Goal: Obtain resource: Download file/media

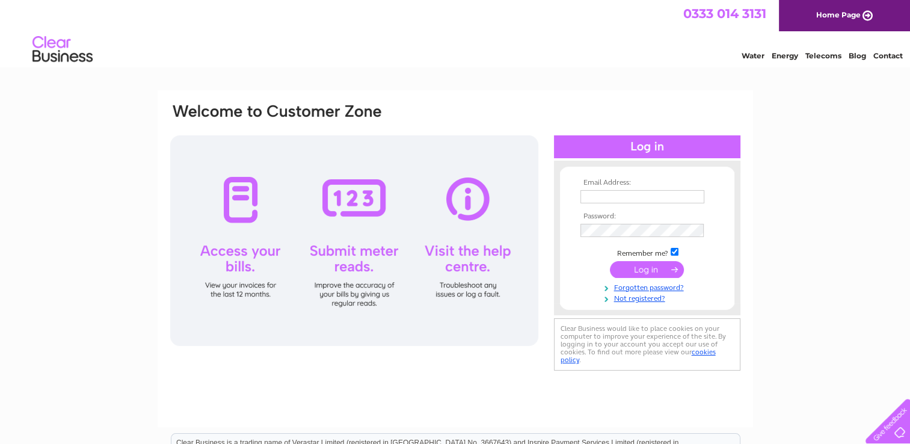
type input "[PERSON_NAME][EMAIL_ADDRESS][DOMAIN_NAME]"
click at [645, 268] on input "submit" at bounding box center [647, 269] width 74 height 17
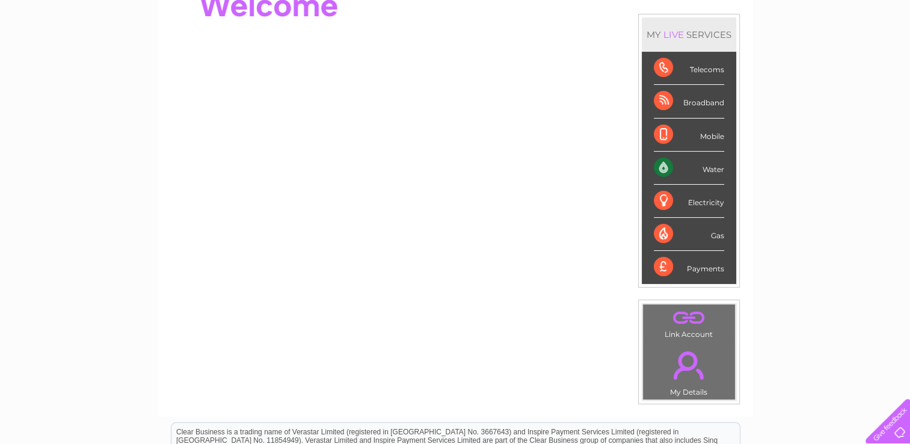
scroll to position [44, 0]
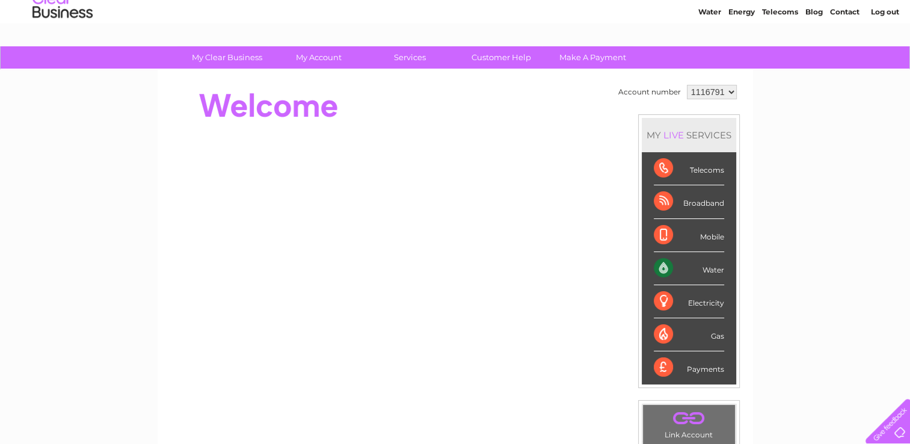
click at [728, 93] on select "1116791" at bounding box center [712, 92] width 50 height 14
click at [886, 13] on link "Log out" at bounding box center [884, 11] width 28 height 9
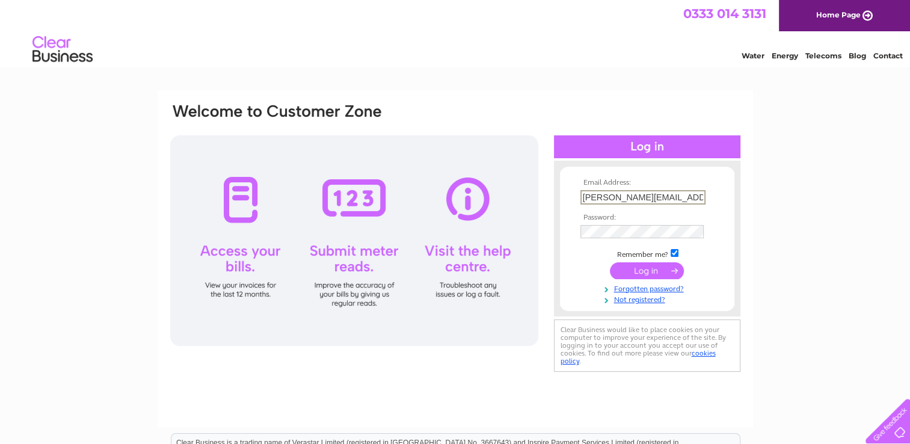
click at [678, 196] on input "[PERSON_NAME][EMAIL_ADDRESS][DOMAIN_NAME]" at bounding box center [642, 197] width 125 height 14
drag, startPoint x: 678, startPoint y: 198, endPoint x: 552, endPoint y: 209, distance: 126.1
click at [552, 209] on div "Email Address: [PERSON_NAME][EMAIL_ADDRESS][DOMAIN_NAME] Password:" at bounding box center [455, 238] width 572 height 272
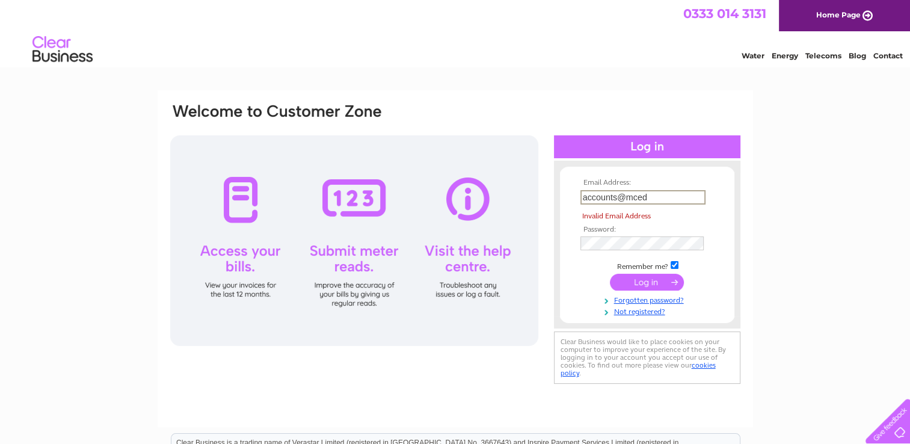
type input "[EMAIL_ADDRESS][DOMAIN_NAME]"
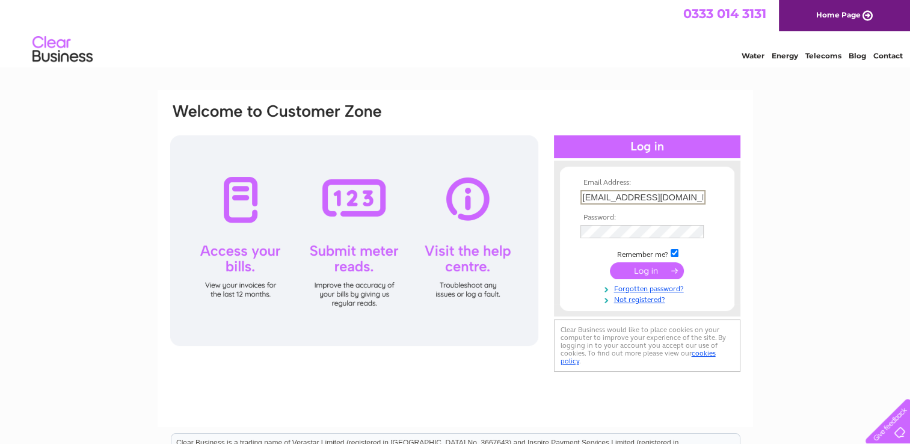
click at [633, 262] on input "submit" at bounding box center [647, 270] width 74 height 17
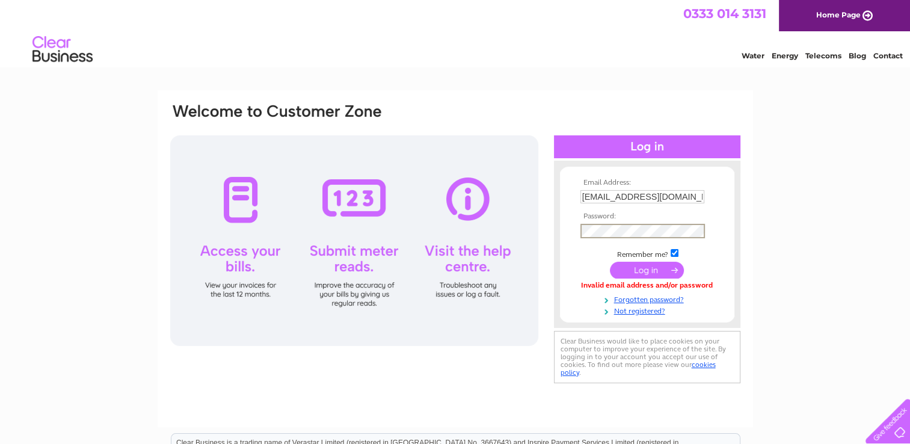
click at [610, 262] on input "submit" at bounding box center [647, 270] width 74 height 17
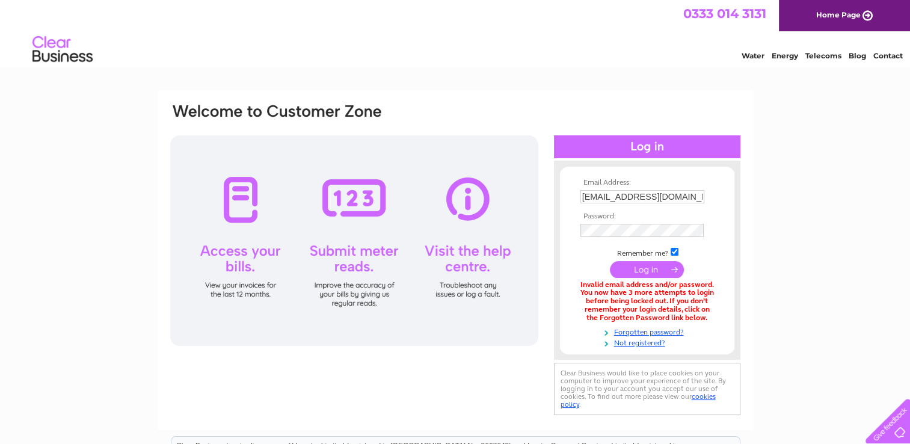
click at [683, 193] on input "accounts@mcedge.co.uk" at bounding box center [642, 196] width 124 height 13
type input "Hayley@mcedge.co.uk"
click at [651, 266] on input "submit" at bounding box center [647, 269] width 74 height 17
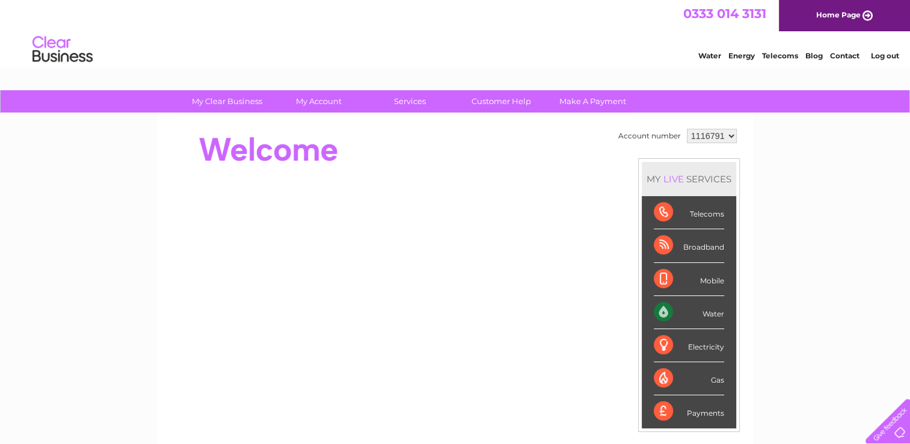
click at [723, 135] on select "1116791" at bounding box center [712, 136] width 50 height 14
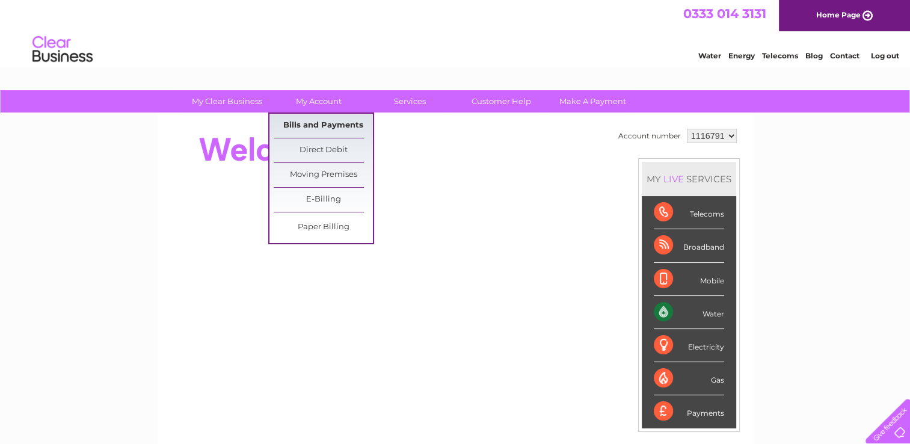
click at [313, 126] on link "Bills and Payments" at bounding box center [323, 126] width 99 height 24
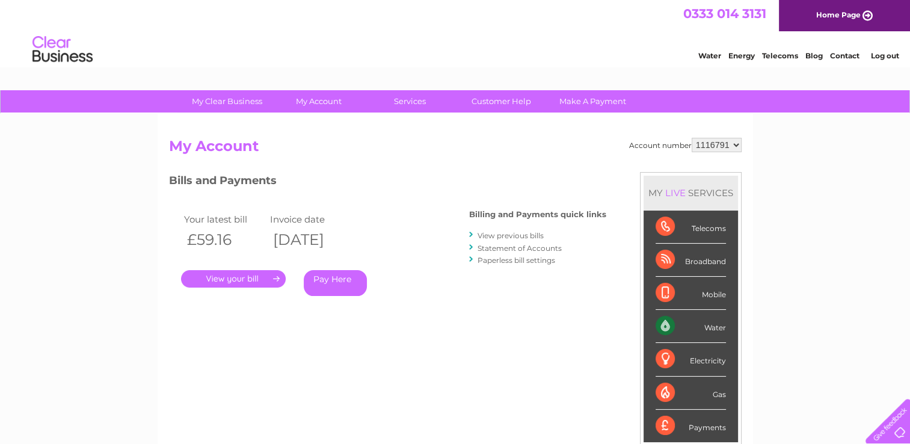
click at [255, 276] on link "." at bounding box center [233, 278] width 105 height 17
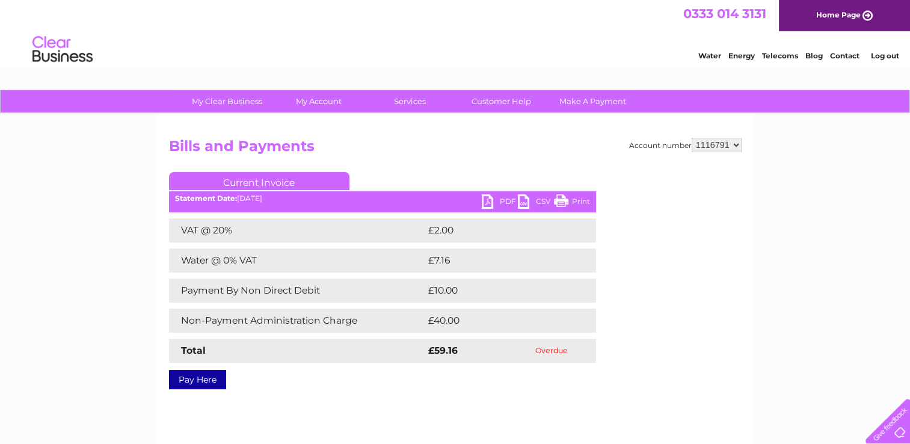
click at [490, 197] on link "PDF" at bounding box center [500, 202] width 36 height 17
click at [880, 54] on link "Log out" at bounding box center [884, 55] width 28 height 9
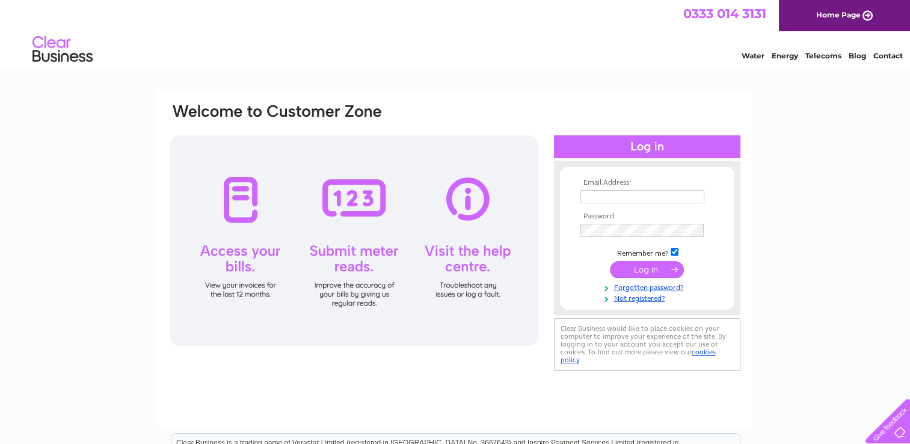
type input "[PERSON_NAME][EMAIL_ADDRESS][DOMAIN_NAME]"
click at [667, 197] on input "[PERSON_NAME][EMAIL_ADDRESS][DOMAIN_NAME]" at bounding box center [642, 197] width 125 height 14
click at [407, 265] on div "Email Address: Hayley@mcedge.co.uk Password:" at bounding box center [455, 238] width 572 height 272
click at [610, 262] on input "submit" at bounding box center [647, 270] width 74 height 17
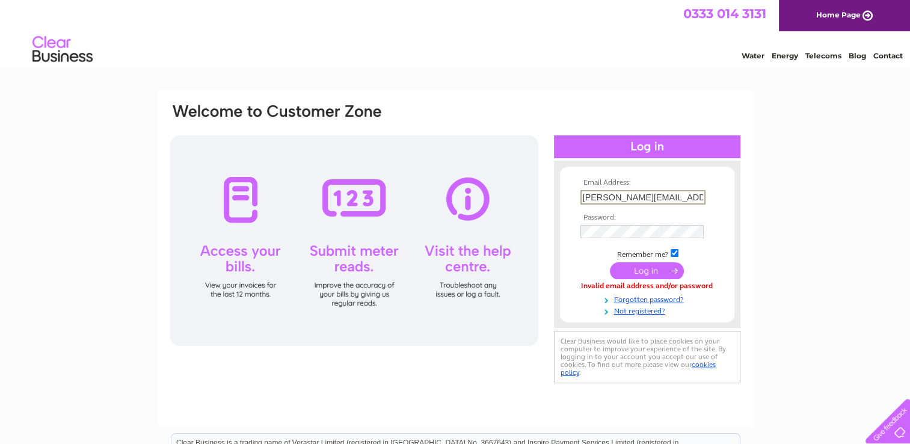
drag, startPoint x: 685, startPoint y: 191, endPoint x: 520, endPoint y: 194, distance: 165.4
click at [520, 194] on div "Email Address: [PERSON_NAME][EMAIL_ADDRESS][DOMAIN_NAME] Password:" at bounding box center [455, 244] width 572 height 284
type input "[EMAIL_ADDRESS][DOMAIN_NAME]"
click at [610, 262] on input "submit" at bounding box center [647, 270] width 74 height 17
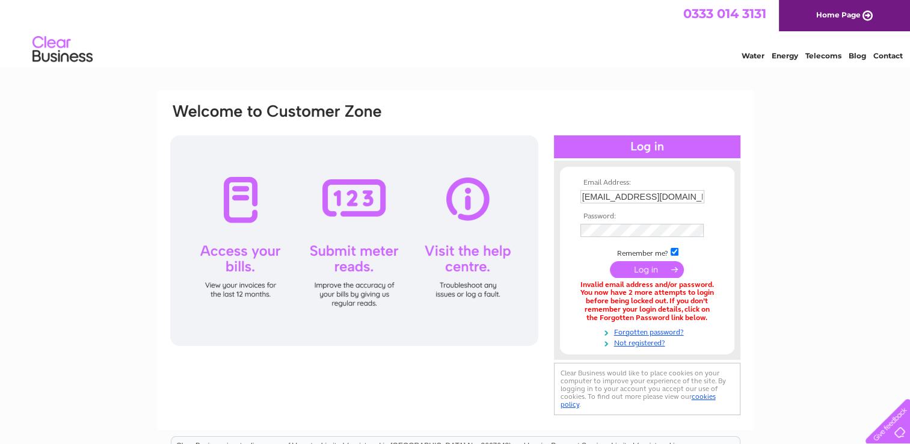
click at [587, 268] on td at bounding box center [646, 269] width 139 height 23
click at [651, 269] on input "submit" at bounding box center [647, 269] width 74 height 17
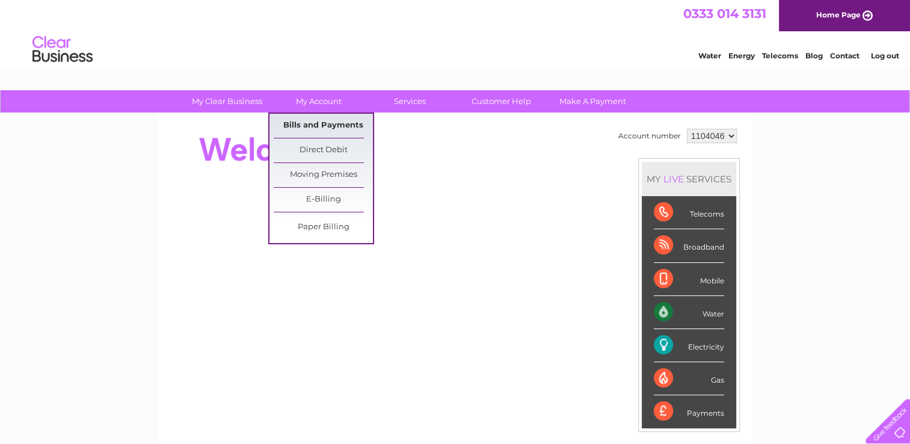
click at [323, 125] on link "Bills and Payments" at bounding box center [323, 126] width 99 height 24
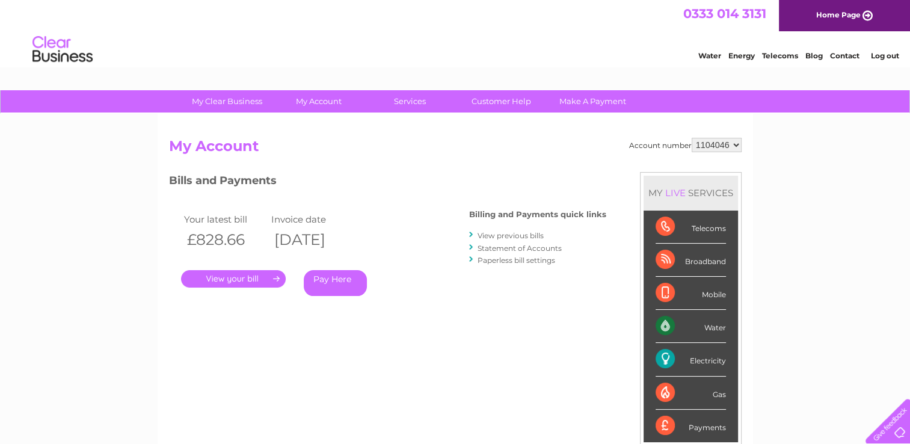
click at [501, 236] on link "View previous bills" at bounding box center [510, 235] width 66 height 9
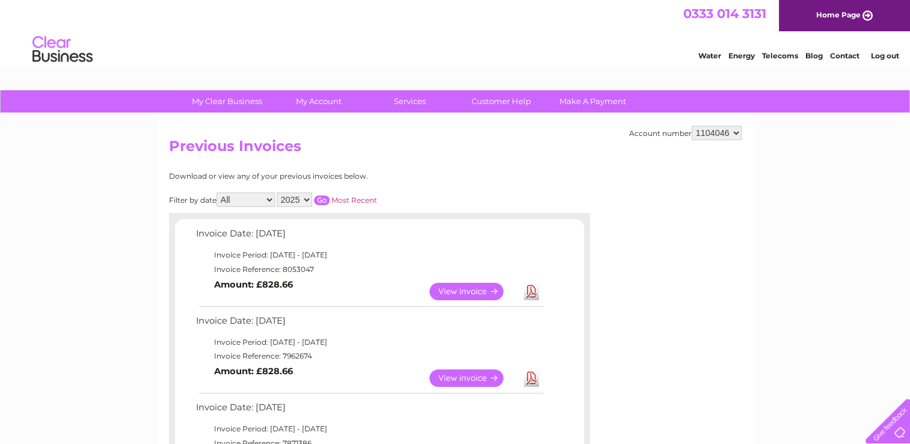
drag, startPoint x: 310, startPoint y: 354, endPoint x: 281, endPoint y: 355, distance: 28.9
click at [281, 355] on td "Invoice Reference: 7962674" at bounding box center [369, 356] width 352 height 14
copy td "7962674"
click at [536, 379] on link "Download" at bounding box center [531, 377] width 15 height 17
click at [529, 290] on link "Download" at bounding box center [531, 291] width 15 height 17
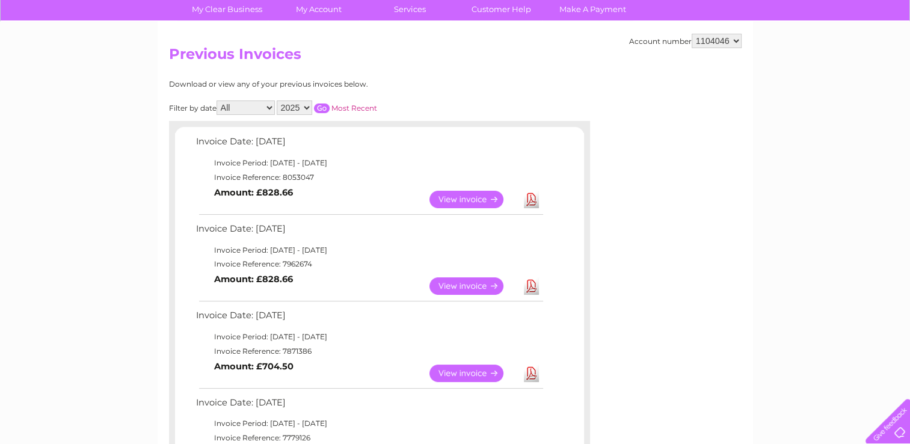
scroll to position [130, 0]
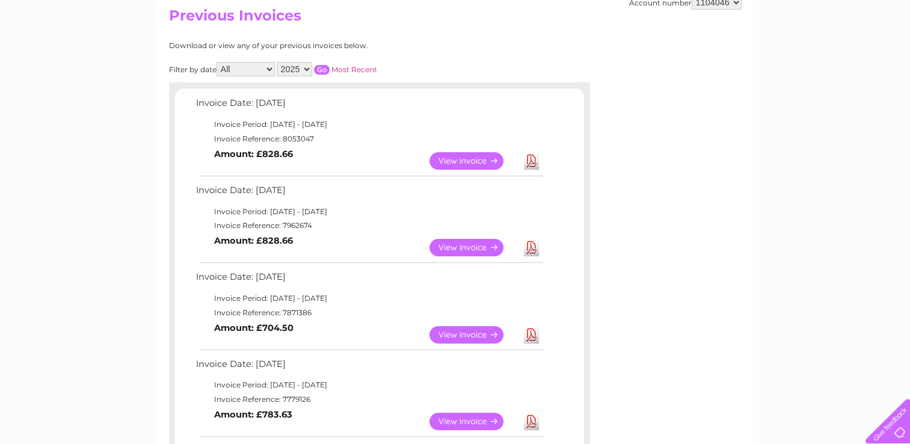
drag, startPoint x: 310, startPoint y: 311, endPoint x: 281, endPoint y: 314, distance: 29.0
click at [281, 314] on td "Invoice Reference: 7871386" at bounding box center [369, 312] width 352 height 14
copy td "7871386"
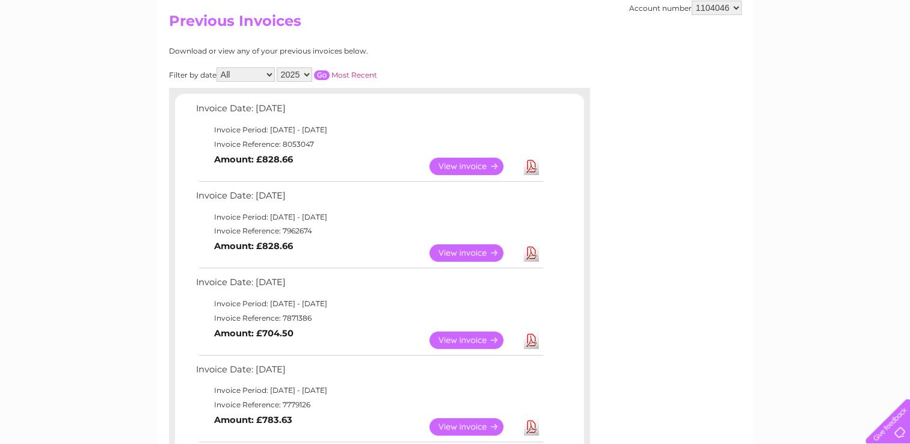
click at [696, 5] on select "1104046 1104049 1109981" at bounding box center [716, 8] width 50 height 14
select select "1104049"
click at [692, 1] on select "1104046 1104049 1109981" at bounding box center [716, 8] width 50 height 14
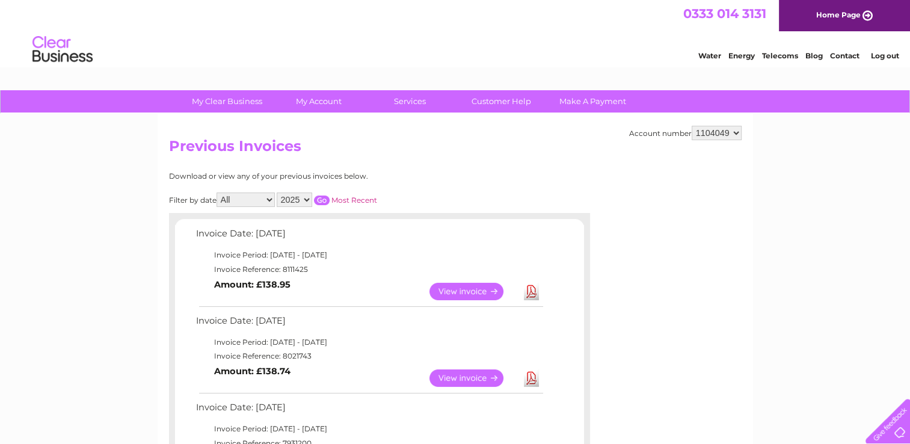
click at [529, 375] on link "Download" at bounding box center [531, 377] width 15 height 17
click at [532, 297] on link "Download" at bounding box center [531, 291] width 15 height 17
click at [731, 133] on select "1104046 1104049 1109981" at bounding box center [716, 133] width 50 height 14
select select "1109981"
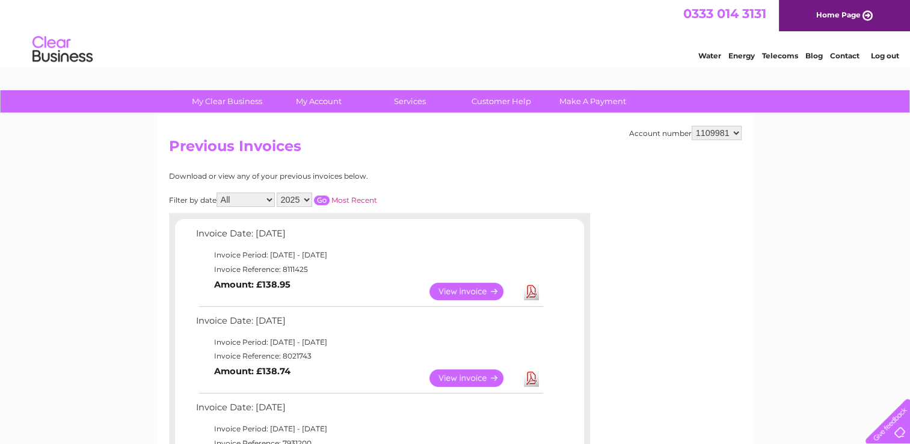
click at [692, 126] on select "1104046 1104049 1109981" at bounding box center [716, 133] width 50 height 14
click at [529, 379] on link "Download" at bounding box center [531, 377] width 15 height 17
click at [535, 292] on link "Download" at bounding box center [531, 291] width 15 height 17
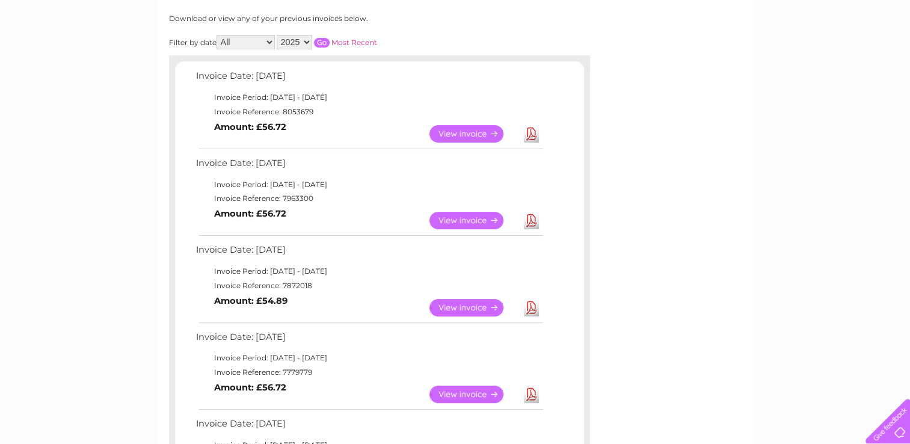
scroll to position [149, 0]
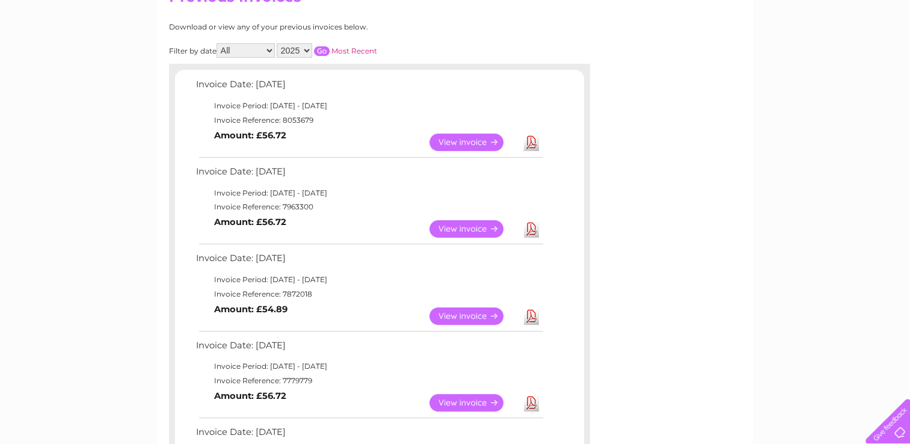
drag, startPoint x: 310, startPoint y: 293, endPoint x: 282, endPoint y: 293, distance: 27.7
click at [282, 293] on td "Invoice Reference: 7872018" at bounding box center [369, 294] width 352 height 14
